Goal: Contribute content: Add original content to the website for others to see

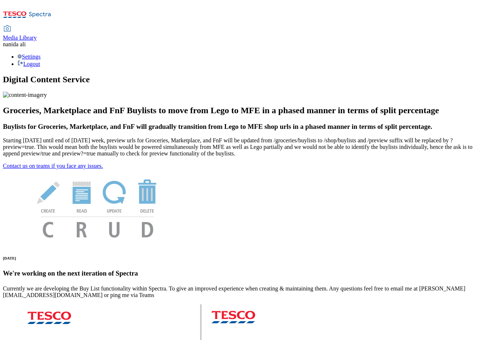
click at [37, 35] on span "Media Library" at bounding box center [20, 38] width 34 height 6
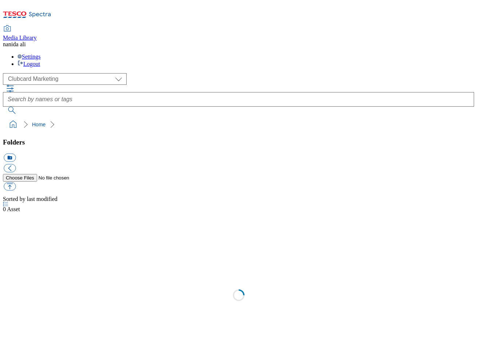
scroll to position [1, 0]
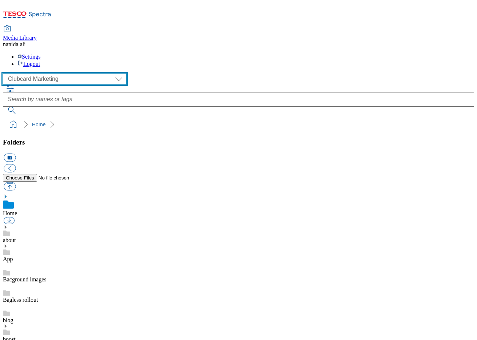
select select "flare-ghs-mktg"
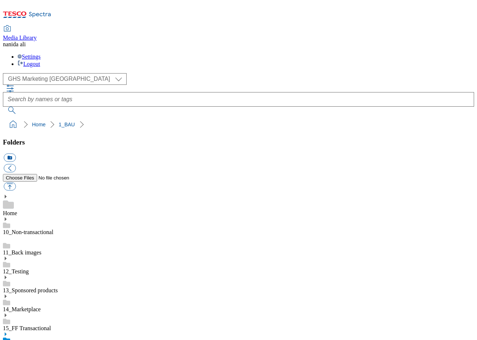
click at [8, 332] on icon at bounding box center [5, 334] width 5 height 5
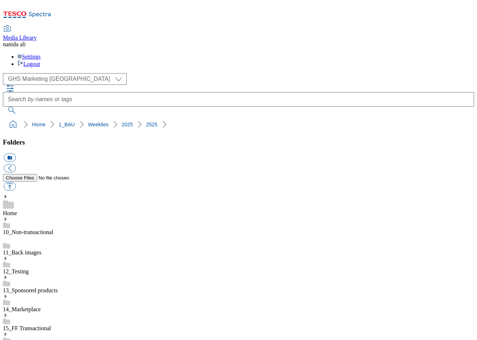
click at [16, 182] on button "button" at bounding box center [10, 186] width 12 height 8
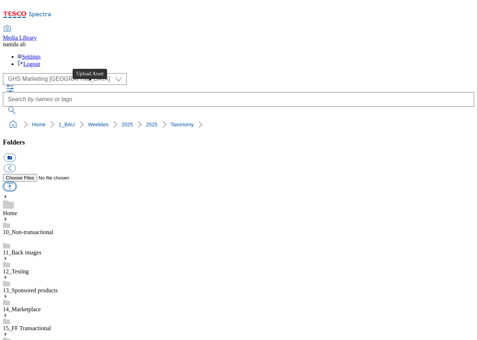
type input "C:\fakepath\2525-GHS-Vis-Nav-743x430-pringles.jpg"
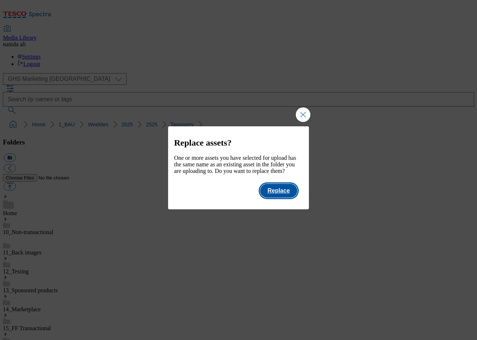
click at [286, 198] on button "Replace" at bounding box center [278, 191] width 37 height 14
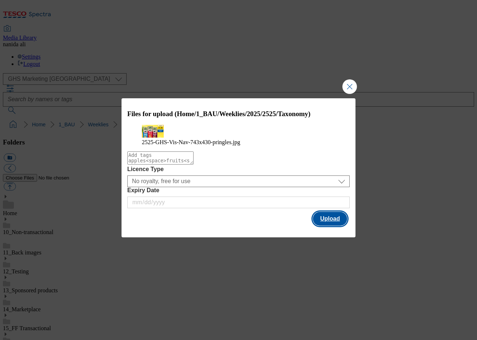
click at [325, 226] on button "Upload" at bounding box center [330, 219] width 34 height 14
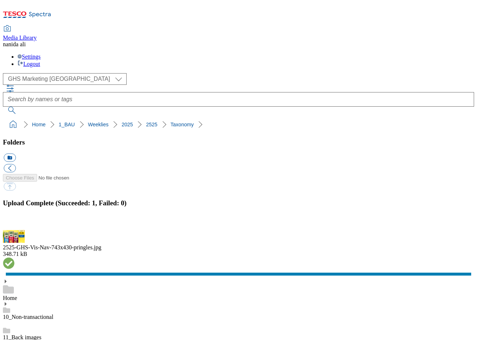
click at [15, 222] on button "button" at bounding box center [9, 225] width 11 height 7
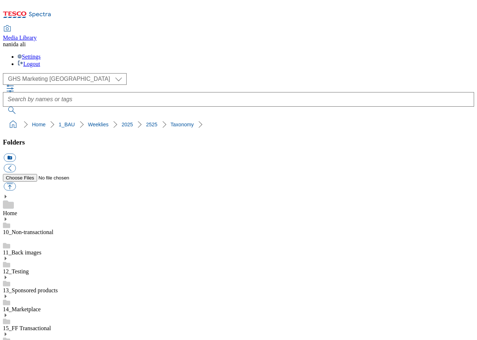
click at [16, 182] on button "button" at bounding box center [10, 186] width 12 height 8
type input "C:\fakepath\2525-GHS-TradeStamp-Pringles.jpg"
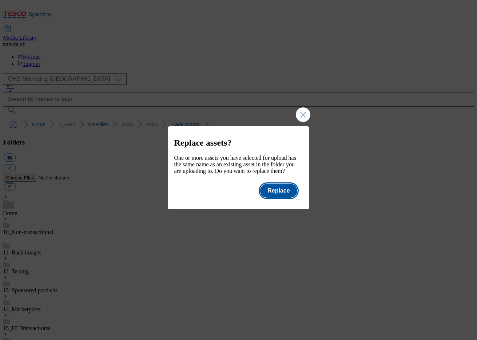
click at [275, 198] on button "Replace" at bounding box center [278, 191] width 37 height 14
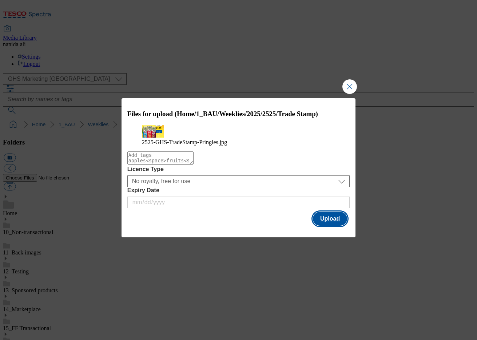
click at [330, 226] on button "Upload" at bounding box center [330, 219] width 34 height 14
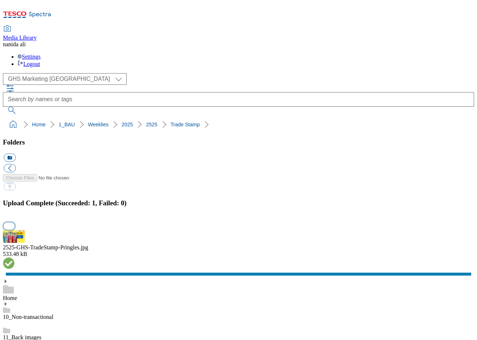
click at [15, 222] on button "button" at bounding box center [9, 225] width 11 height 7
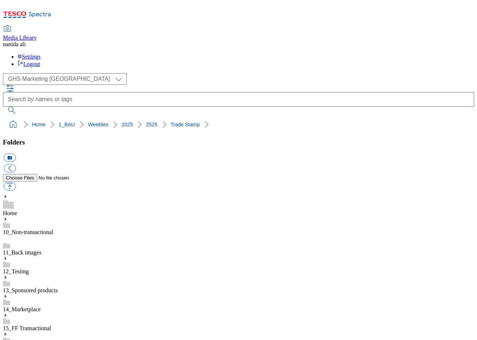
select select "flare-ghs-mktg"
